Goal: Task Accomplishment & Management: Manage account settings

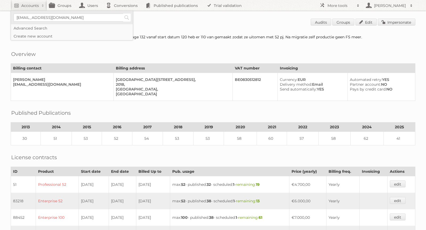
type input"] "[EMAIL_ADDRESS][DOMAIN_NAME]"
click at [126, 17] on input "Search" at bounding box center [127, 18] width 8 height 8
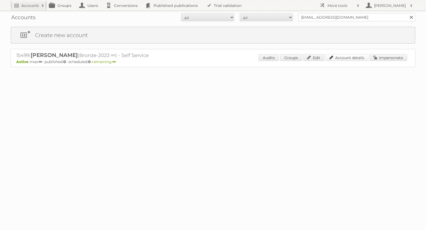
click at [338, 57] on link "Account details" at bounding box center [346, 57] width 43 height 7
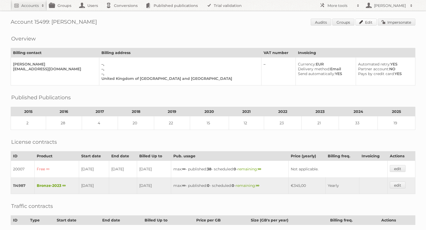
click at [369, 21] on link "Edit" at bounding box center [365, 22] width 21 height 7
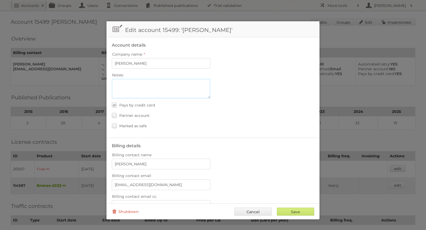
click at [119, 84] on textarea "Notes:" at bounding box center [161, 89] width 98 height 20
paste textarea "https://register-of-charities.charitycommission.gov.uk/en/charity-search/-/char…"
type textarea "nonprofit org: [URL][DOMAIN_NAME]"
click at [294, 211] on input "Save" at bounding box center [295, 211] width 37 height 8
type input "..."
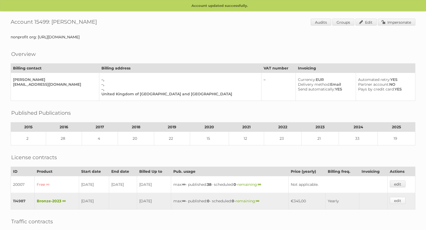
click at [402, 197] on link "edit" at bounding box center [397, 200] width 16 height 7
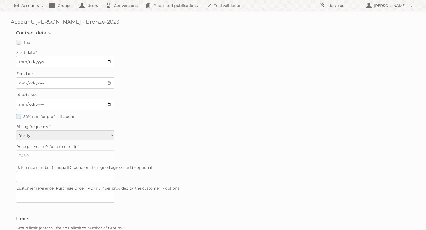
click at [17, 115] on label "50% non for profit discount" at bounding box center [45, 117] width 59 height 8
click at [0, 0] on input "50% non for profit discount" at bounding box center [0, 0] width 0 height 0
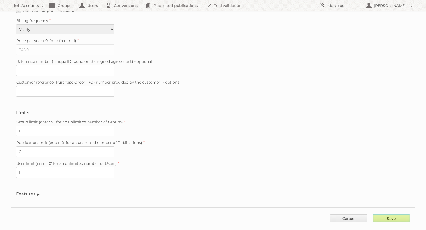
click at [385, 214] on input "Save" at bounding box center [390, 218] width 37 height 8
type input "..."
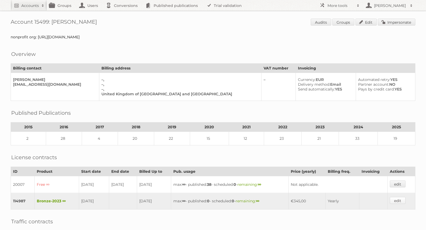
click at [400, 197] on link "edit" at bounding box center [397, 200] width 16 height 7
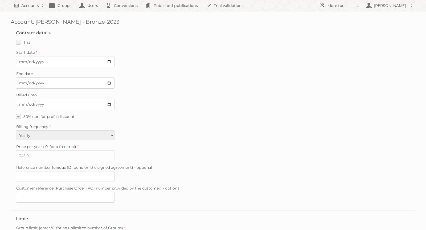
scroll to position [106, 0]
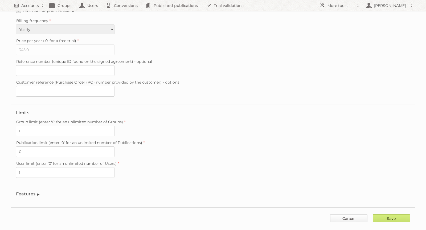
click at [349, 214] on link "Cancel" at bounding box center [348, 218] width 37 height 8
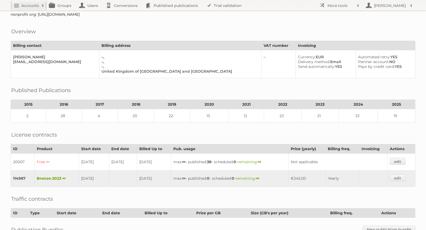
scroll to position [90, 0]
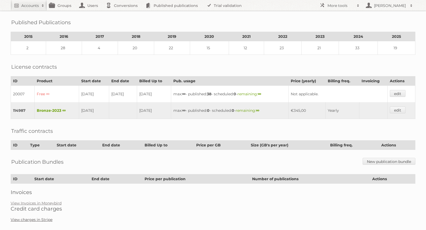
click at [31, 217] on link "View charges in Stripe" at bounding box center [32, 219] width 42 height 5
